Goal: Browse casually

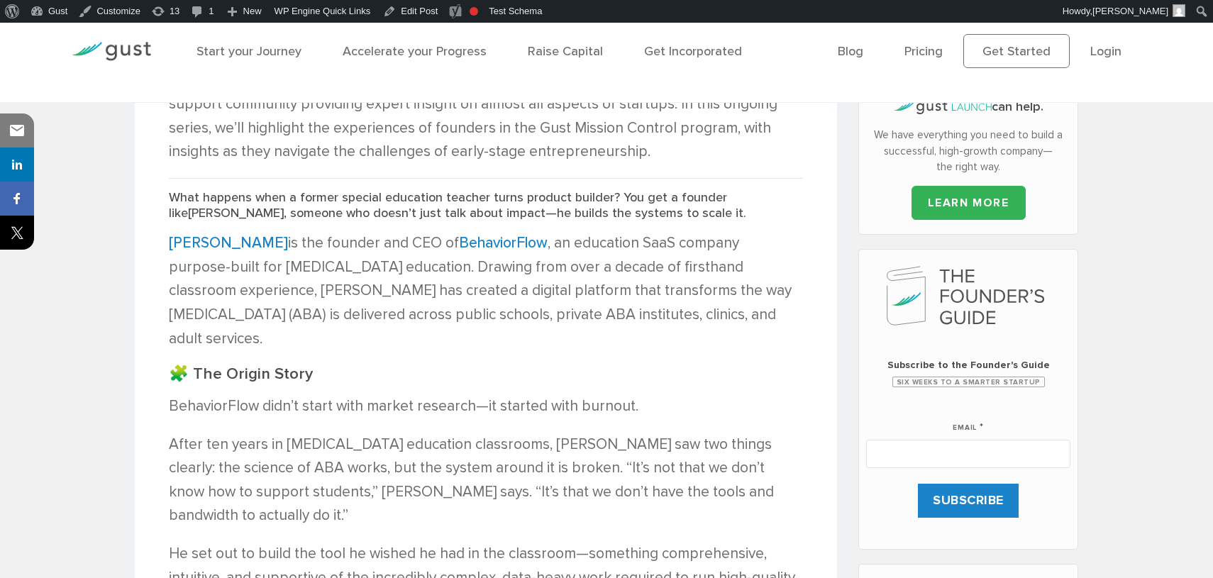
scroll to position [731, 0]
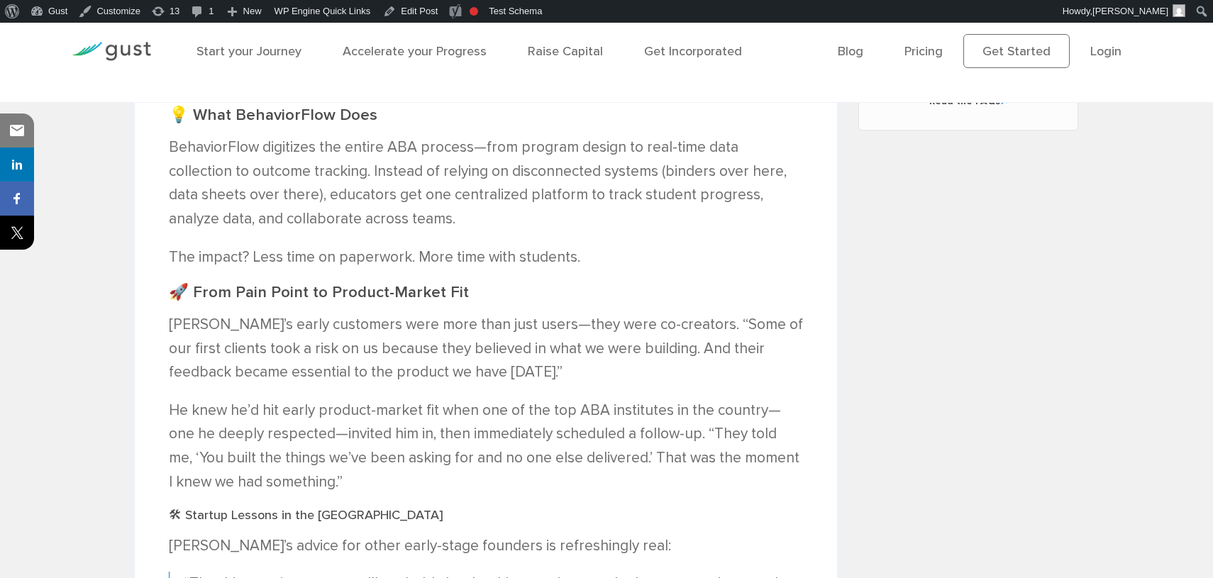
scroll to position [1271, 0]
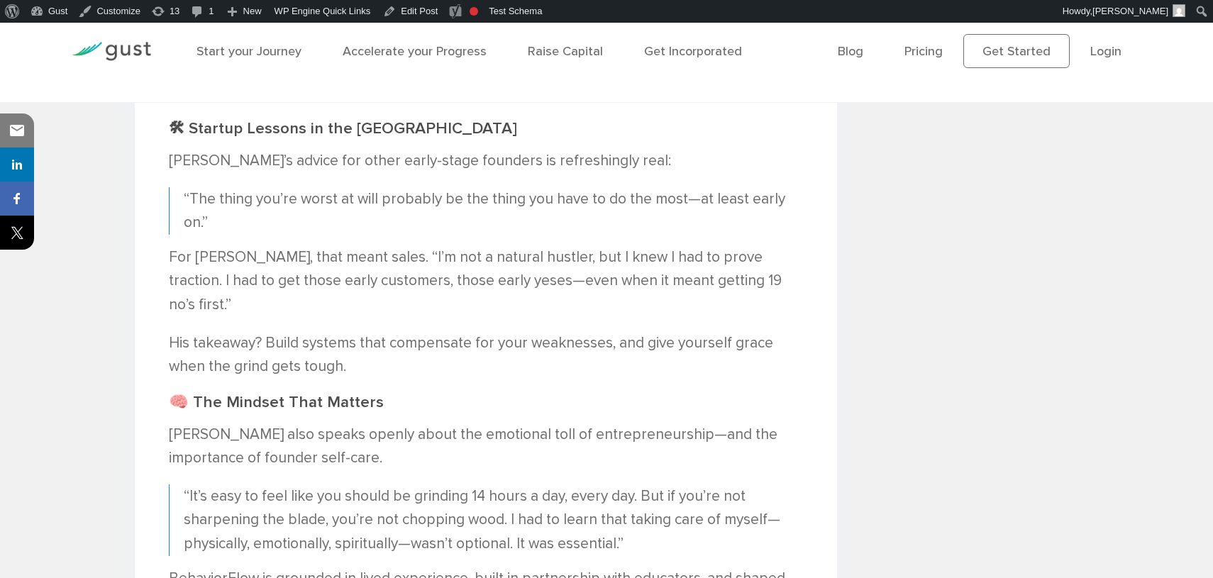
scroll to position [1908, 0]
